Goal: Task Accomplishment & Management: Manage account settings

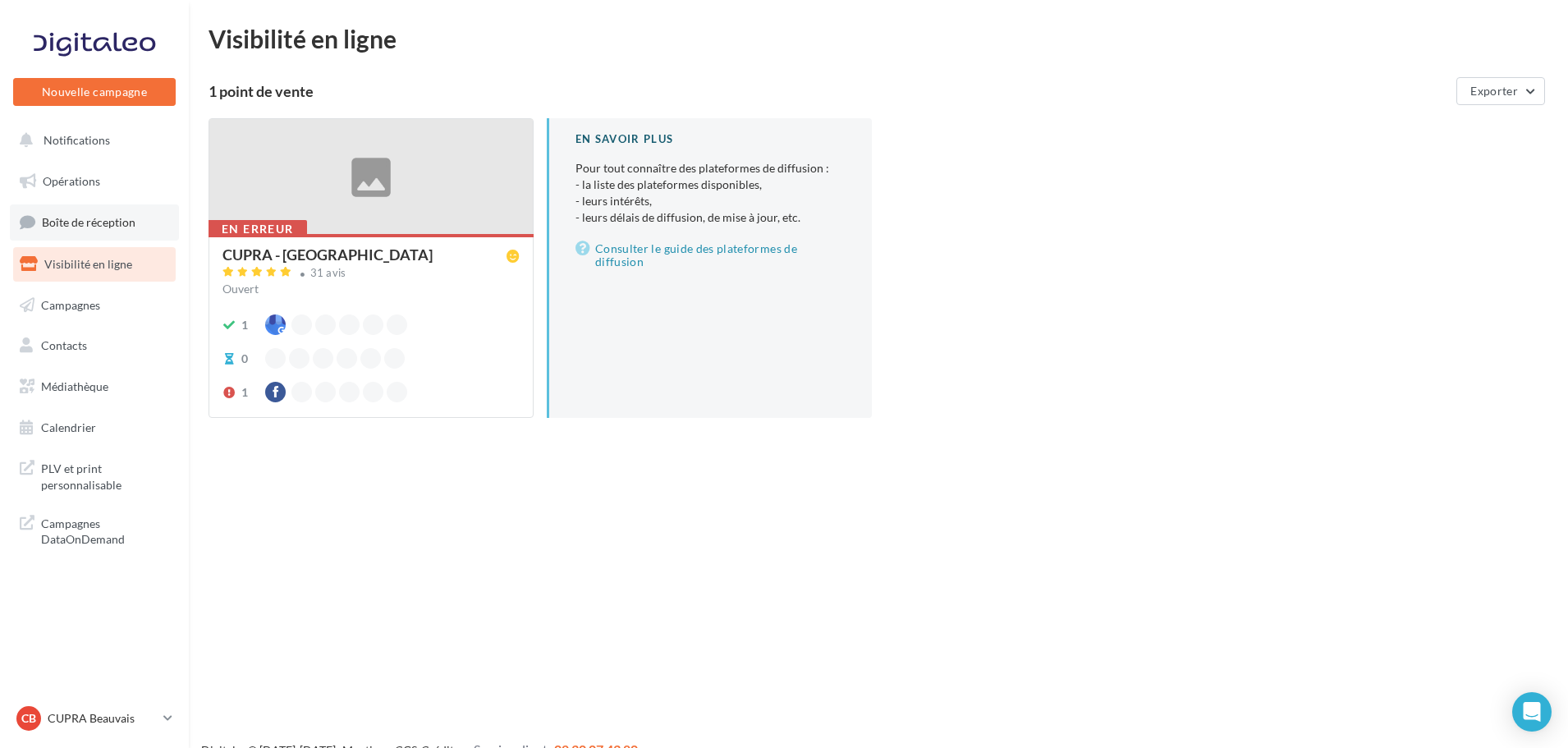
click at [93, 206] on link "Boîte de réception" at bounding box center [94, 222] width 169 height 36
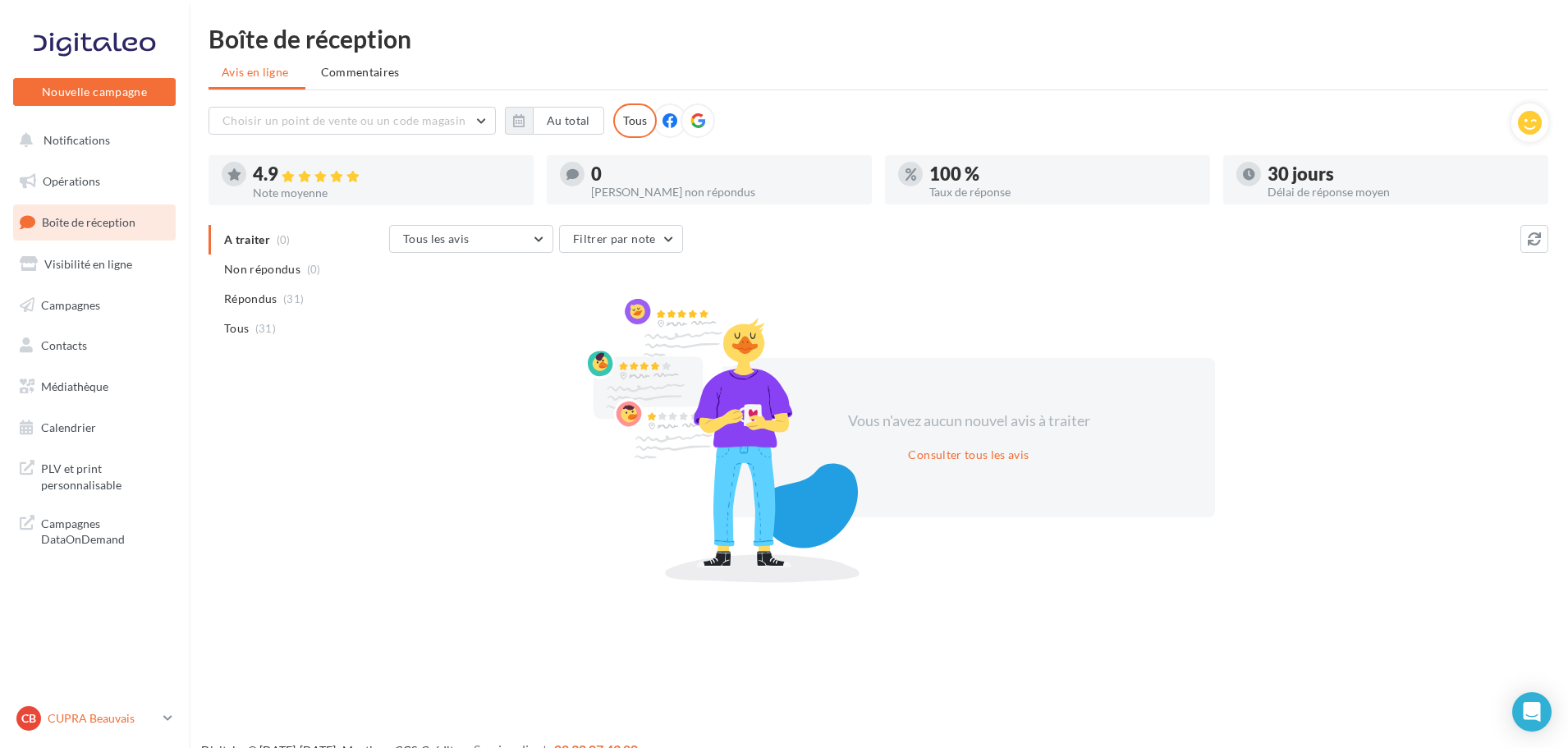
click at [134, 712] on p "CUPRA Beauvais" at bounding box center [103, 717] width 109 height 16
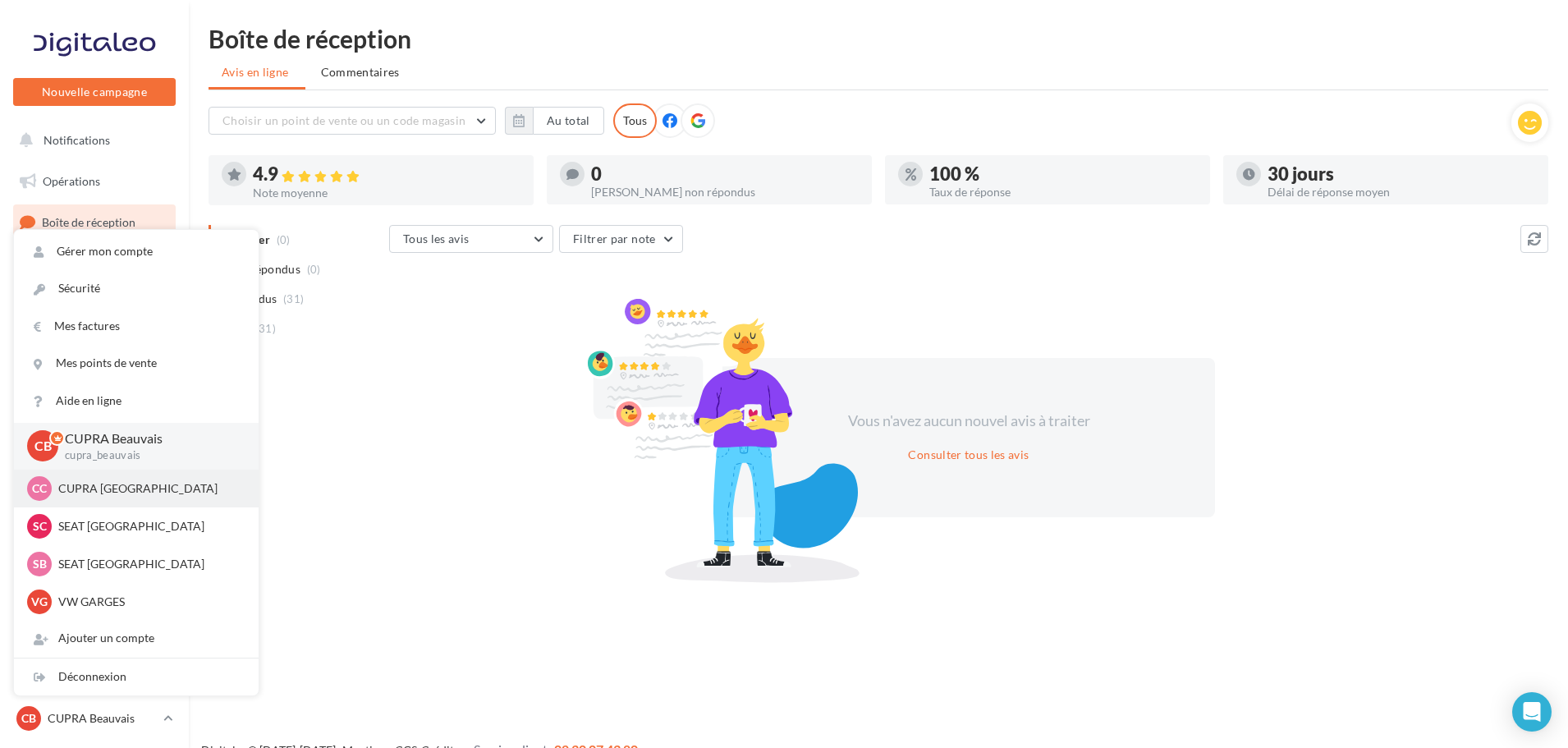
click at [94, 495] on p "CUPRA [GEOGRAPHIC_DATA]" at bounding box center [149, 488] width 181 height 16
